Goal: Navigation & Orientation: Find specific page/section

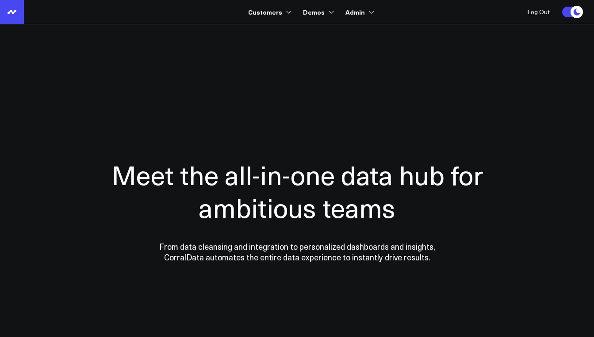
click at [15, 11] on use at bounding box center [12, 12] width 9 height 4
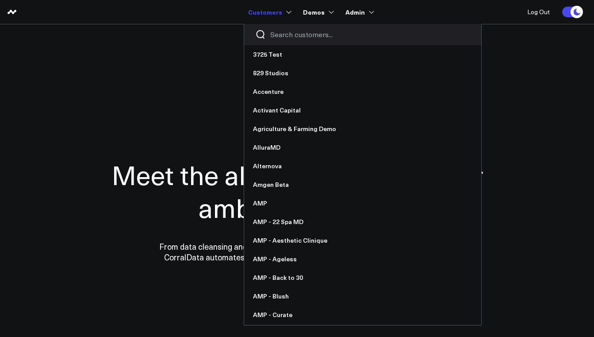
click at [270, 15] on link "Customers" at bounding box center [269, 12] width 42 height 16
click at [272, 40] on div at bounding box center [362, 34] width 237 height 21
click at [297, 38] on input "Search customers input" at bounding box center [370, 35] width 200 height 10
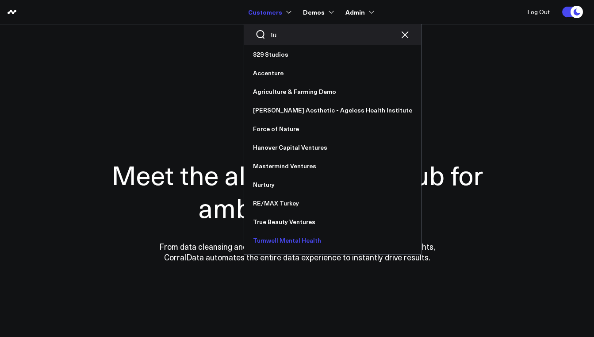
type input "tu"
click at [298, 244] on link "Turnwell Mental Health" at bounding box center [332, 240] width 177 height 19
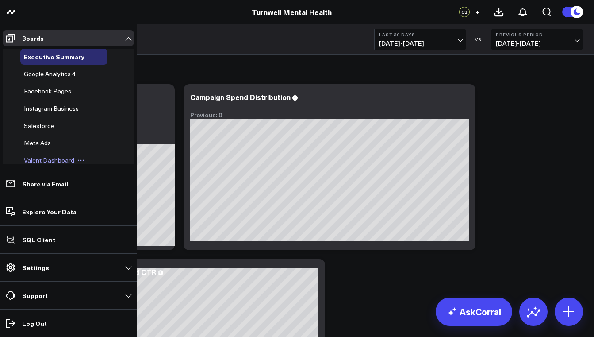
click at [66, 159] on span "Valent Dashboard" at bounding box center [49, 160] width 50 height 8
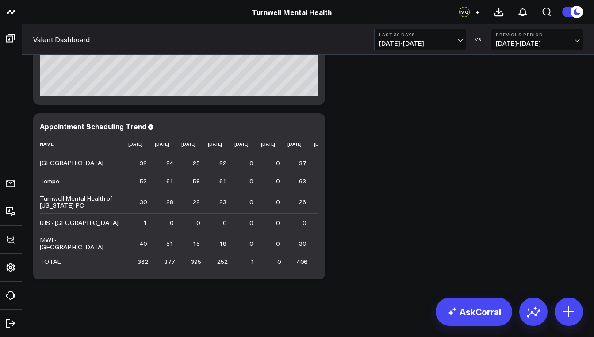
scroll to position [1083, 0]
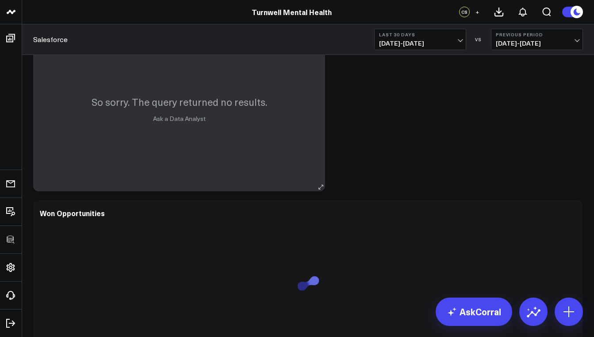
scroll to position [395, 0]
